Goal: Ask a question

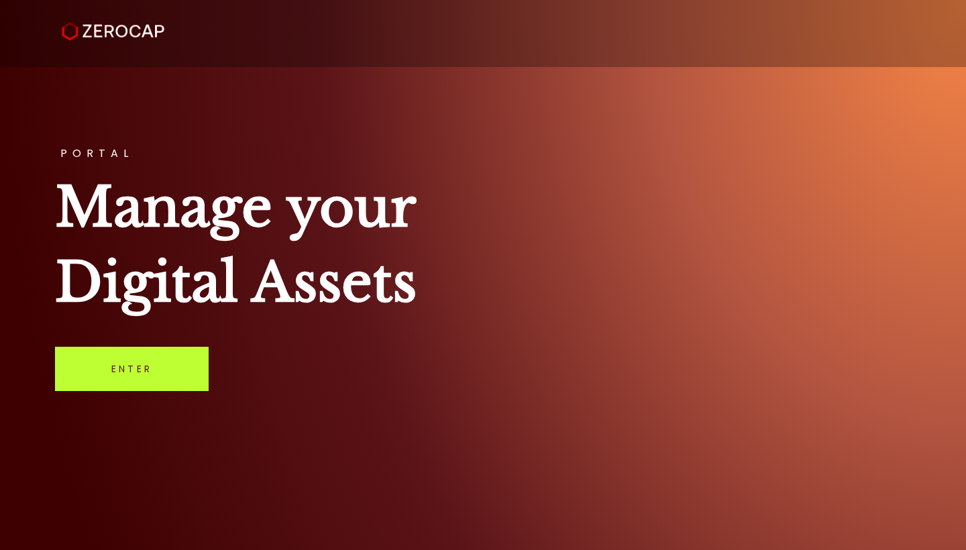
click at [115, 384] on link "Enter" at bounding box center [132, 369] width 154 height 44
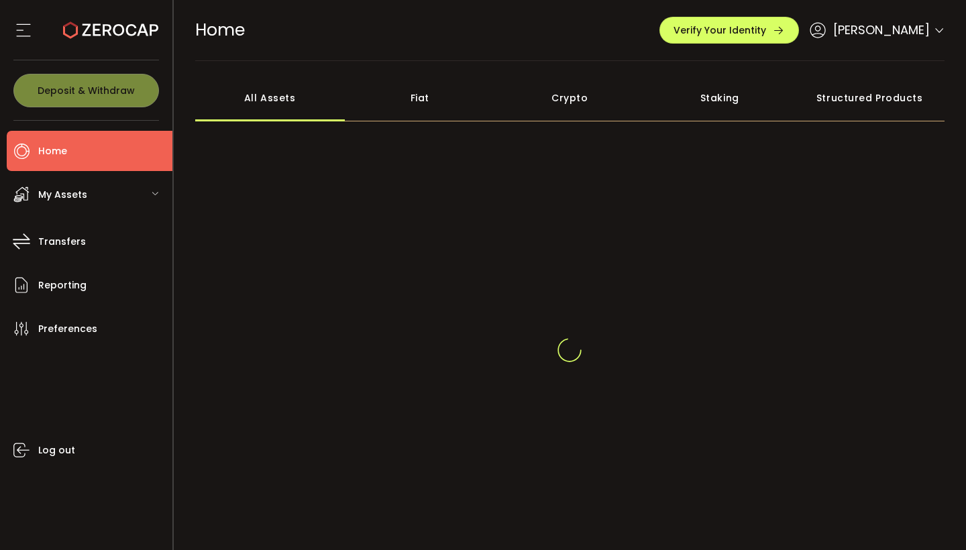
click at [889, 31] on span "[PERSON_NAME]" at bounding box center [881, 30] width 97 height 18
click at [938, 28] on icon at bounding box center [939, 30] width 11 height 11
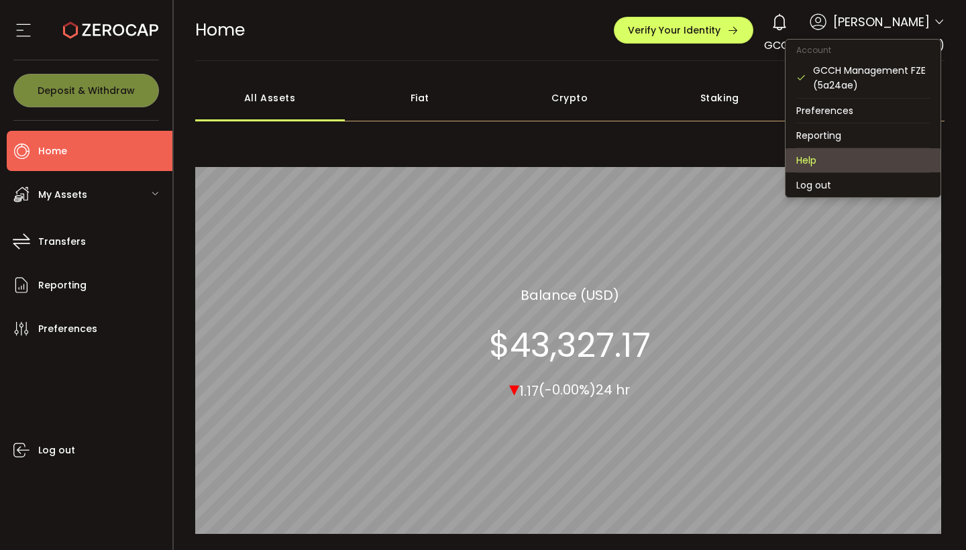
click at [834, 152] on li "Help" at bounding box center [863, 160] width 155 height 24
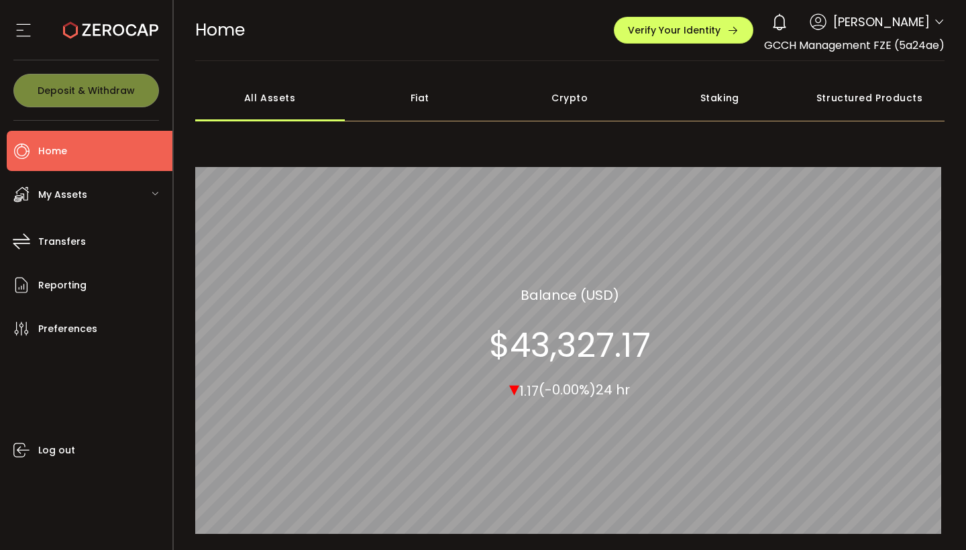
click at [885, 34] on div "Pamela Hanna" at bounding box center [855, 22] width 180 height 30
click at [885, 20] on span "Pamela Hanna" at bounding box center [881, 22] width 97 height 18
